Goal: Task Accomplishment & Management: Manage account settings

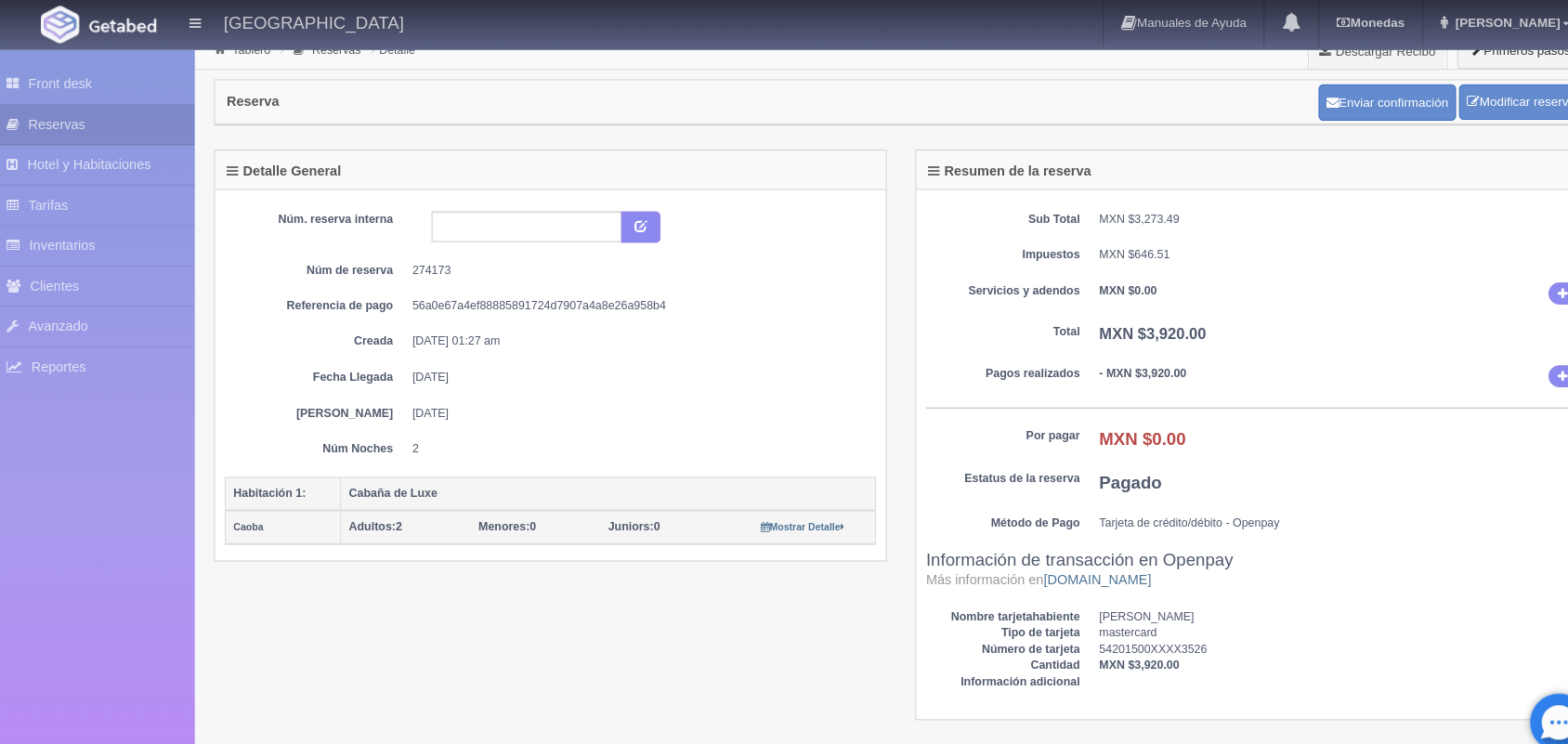
scroll to position [15, 0]
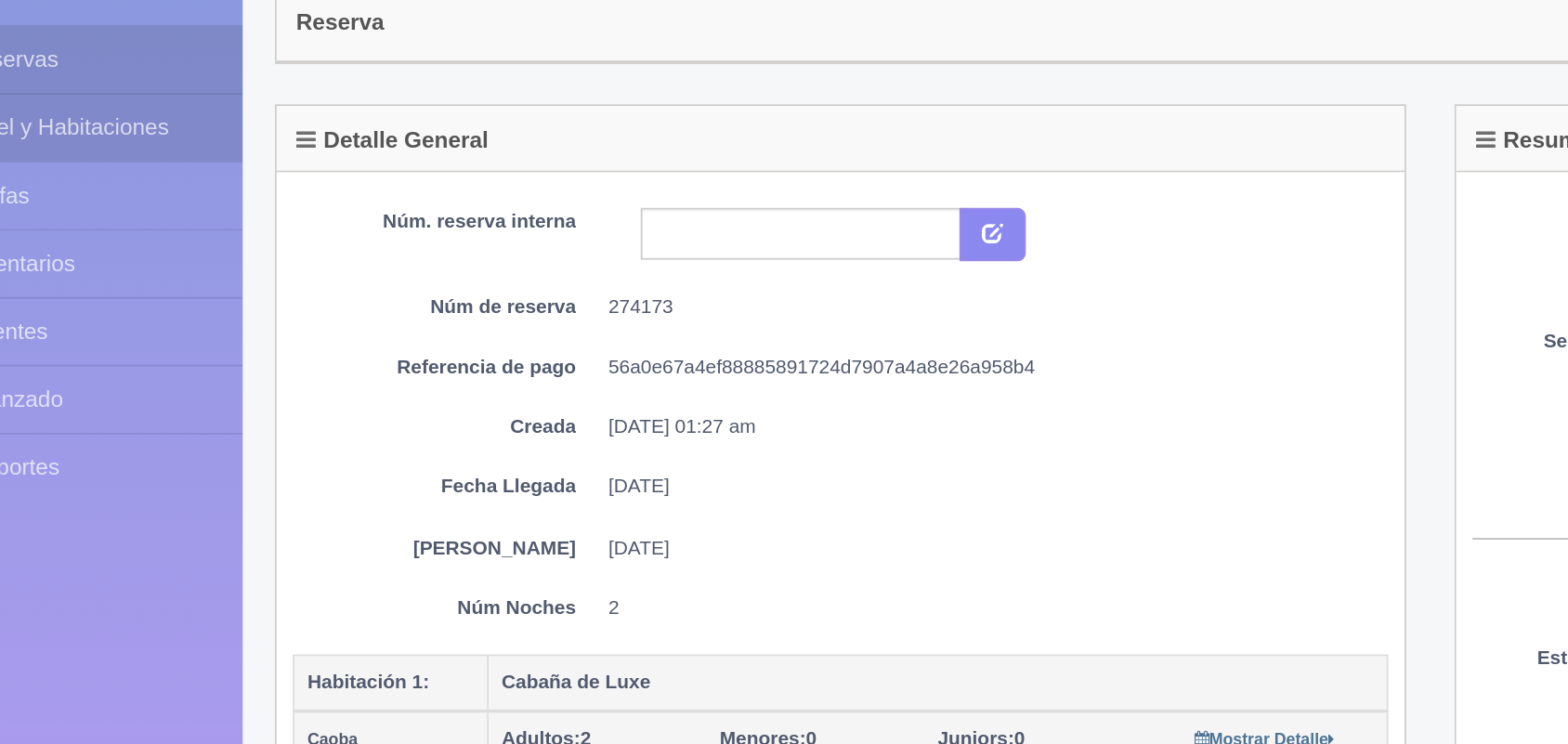
click at [178, 146] on link "Hotel y Habitaciones" at bounding box center [102, 159] width 205 height 38
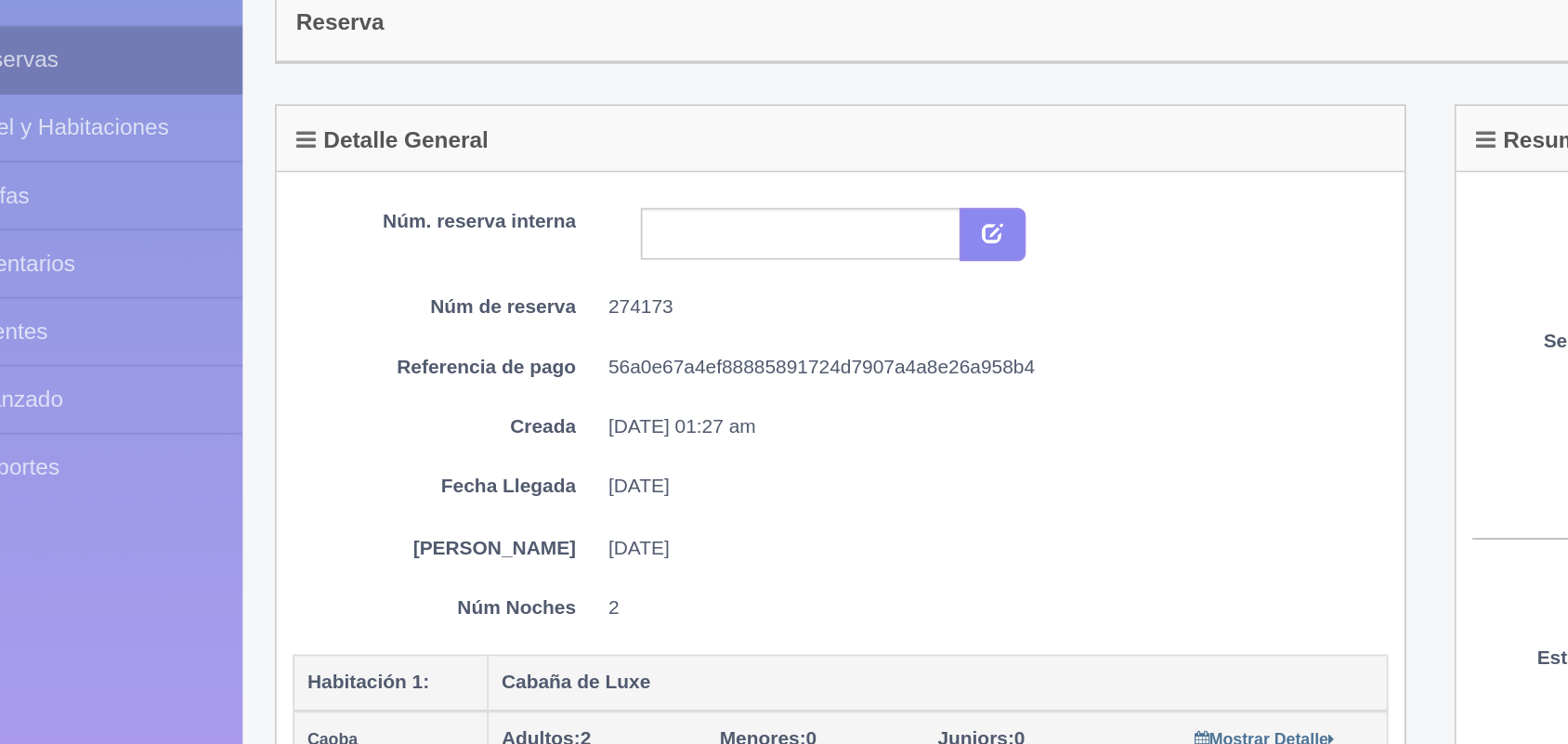
drag, startPoint x: 178, startPoint y: 146, endPoint x: 167, endPoint y: 139, distance: 13.0
click at [167, 139] on ul "Front desk Reservas Hotel y Habitaciones Tarifas Inventarios Clientes Avanzado …" at bounding box center [102, 218] width 205 height 312
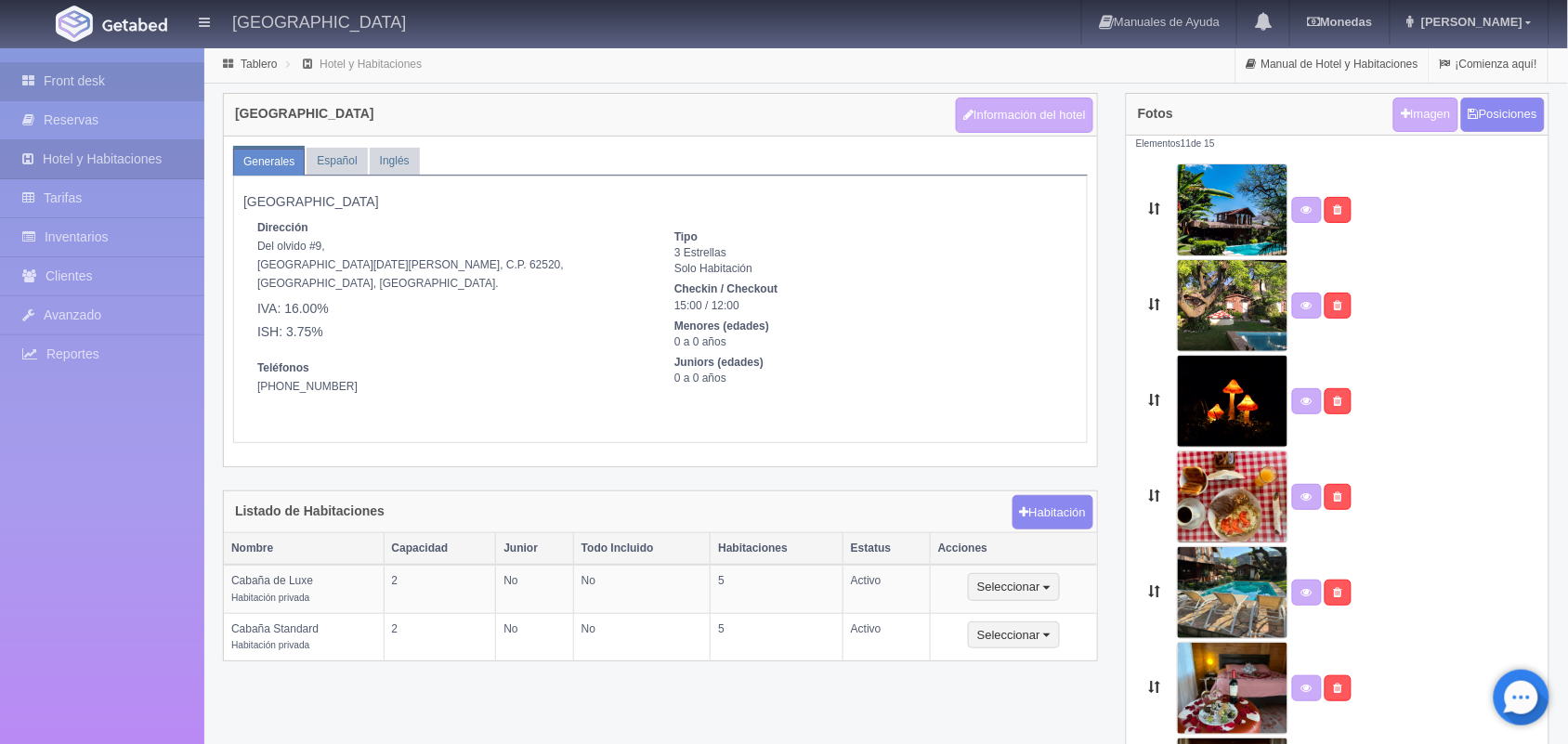
click at [117, 68] on link "Front desk" at bounding box center [102, 81] width 205 height 38
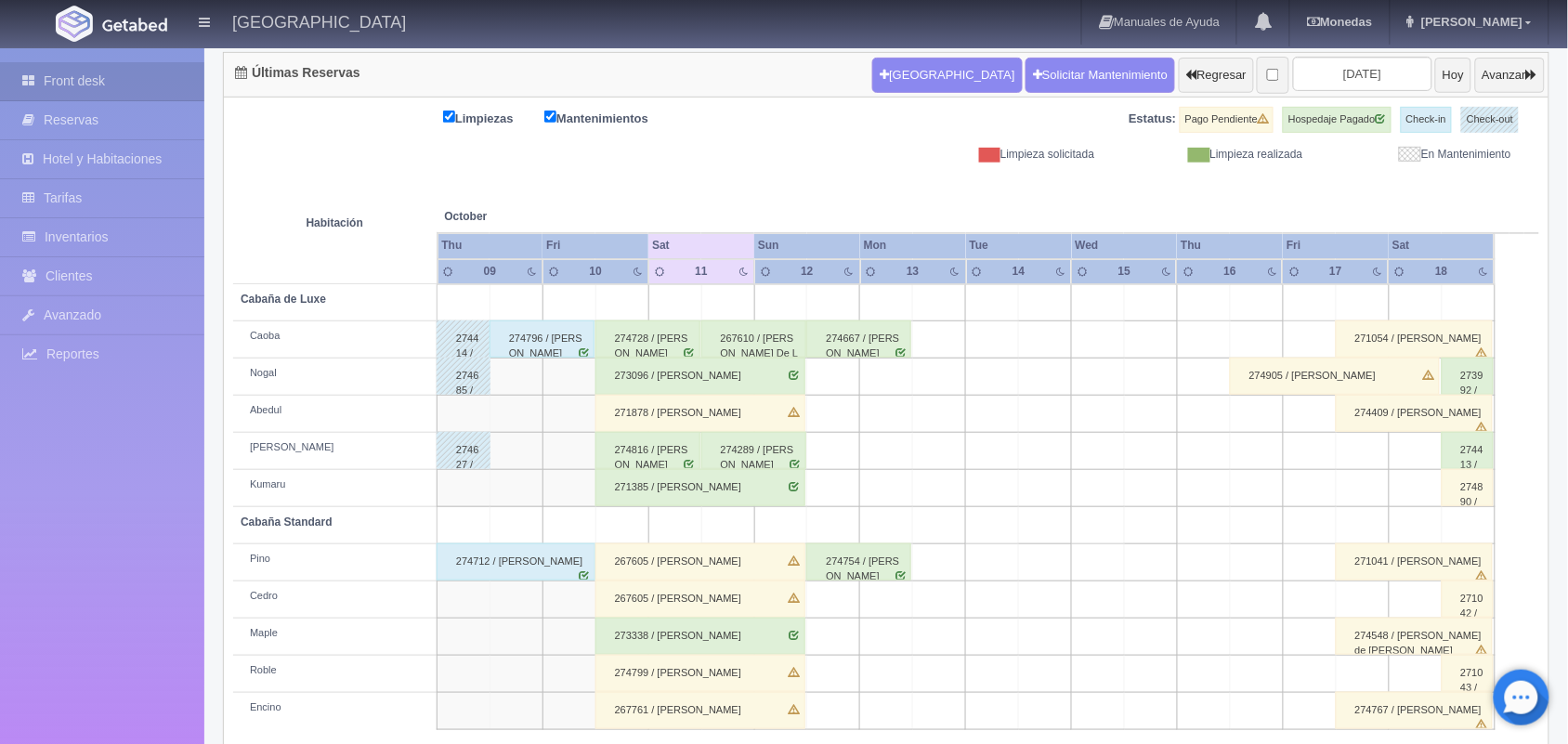
scroll to position [211, 0]
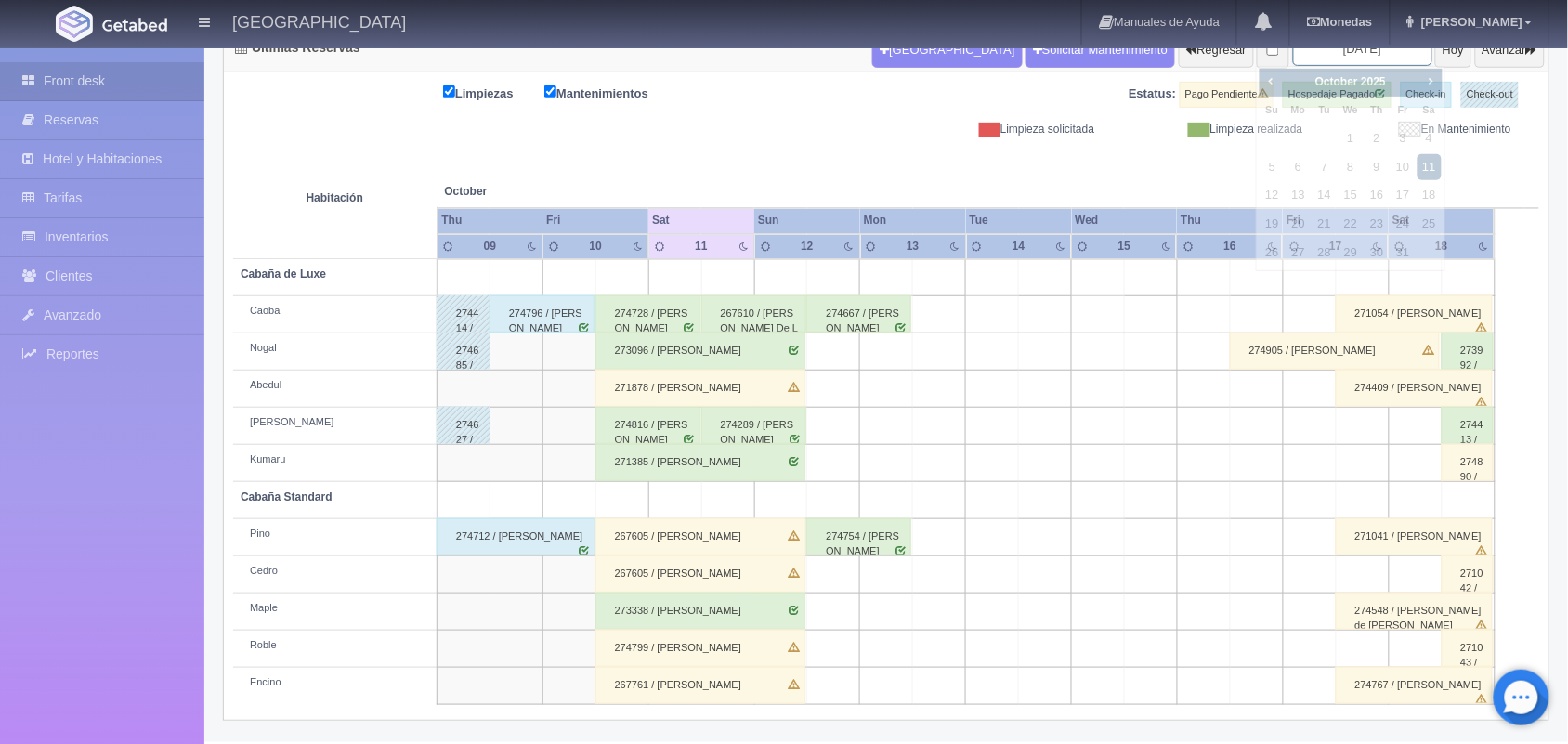
click at [1367, 61] on input "2025-10-11" at bounding box center [1363, 49] width 140 height 34
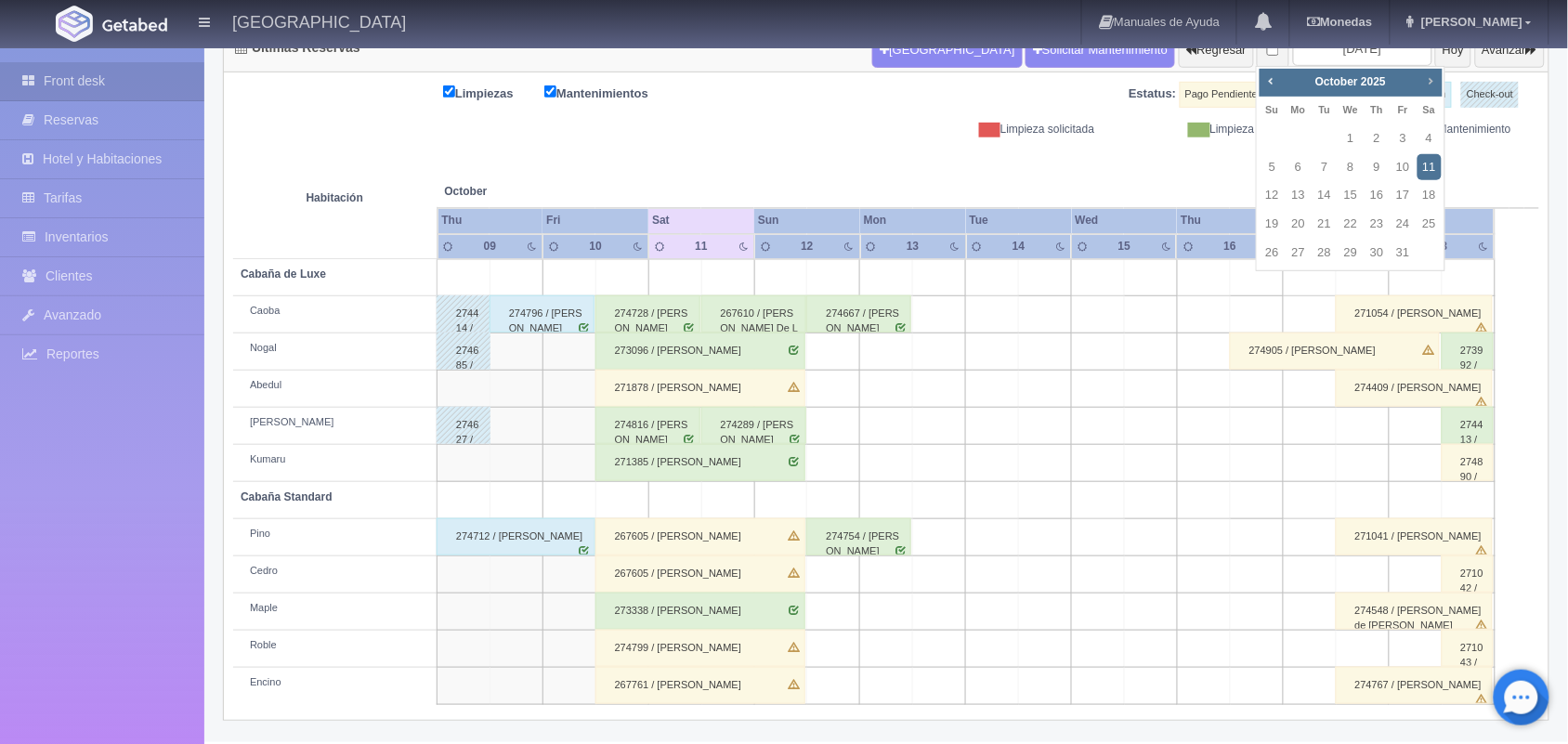
click at [1427, 79] on span "Next" at bounding box center [1430, 80] width 15 height 15
click at [1373, 194] on link "13" at bounding box center [1377, 195] width 24 height 27
type input "[DATE]"
